Goal: Information Seeking & Learning: Understand process/instructions

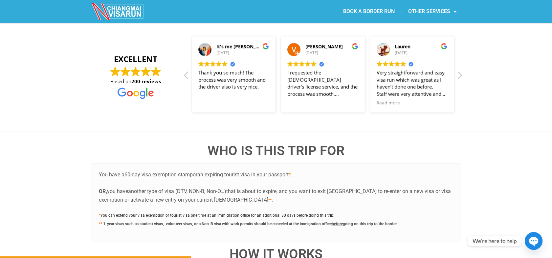
scroll to position [1057, 0]
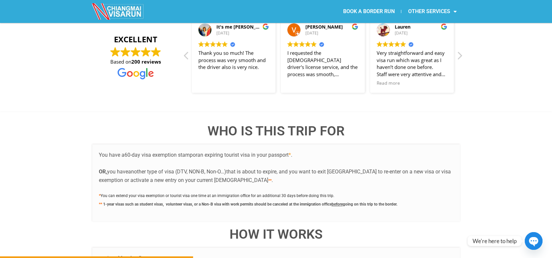
drag, startPoint x: 142, startPoint y: 186, endPoint x: 407, endPoint y: 188, distance: 264.8
click at [407, 191] on p "* You can extend your visa exemption or tourist visa one time at an immigration…" at bounding box center [276, 199] width 354 height 17
copy b "tudent visas, volunteer visas, or a Non-B visa with work permits should be canc…"
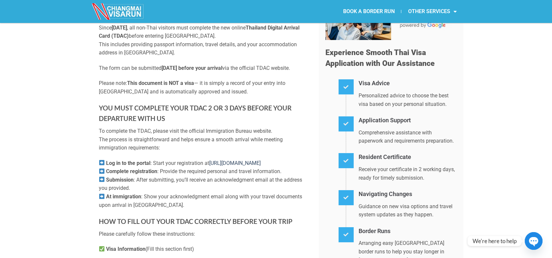
scroll to position [73, 0]
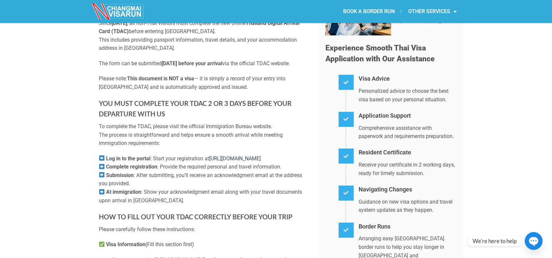
drag, startPoint x: 210, startPoint y: 164, endPoint x: 290, endPoint y: 164, distance: 80.4
click at [290, 164] on p "Log in to the portal : Start your registration at [URL][DOMAIN_NAME] Complete r…" at bounding box center [204, 180] width 210 height 51
copy p "[URL][DOMAIN_NAME]"
